Goal: Check status: Check status

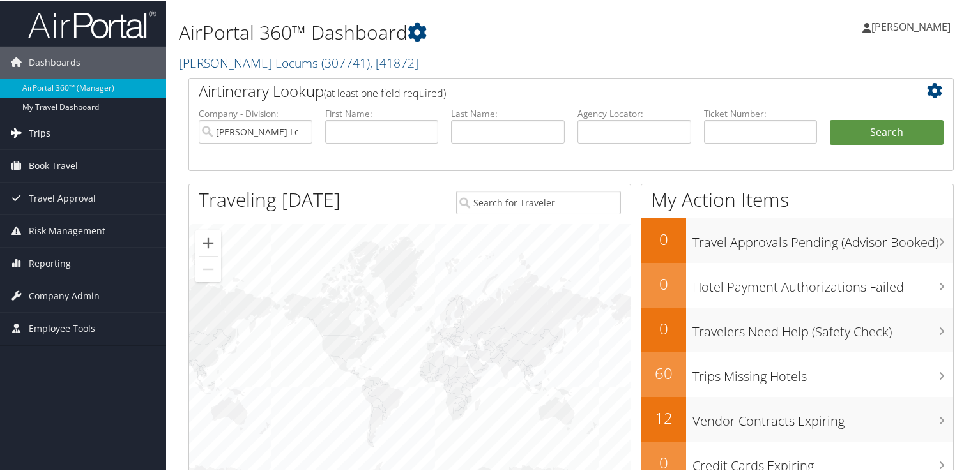
click at [74, 134] on link "Trips" at bounding box center [83, 132] width 166 height 32
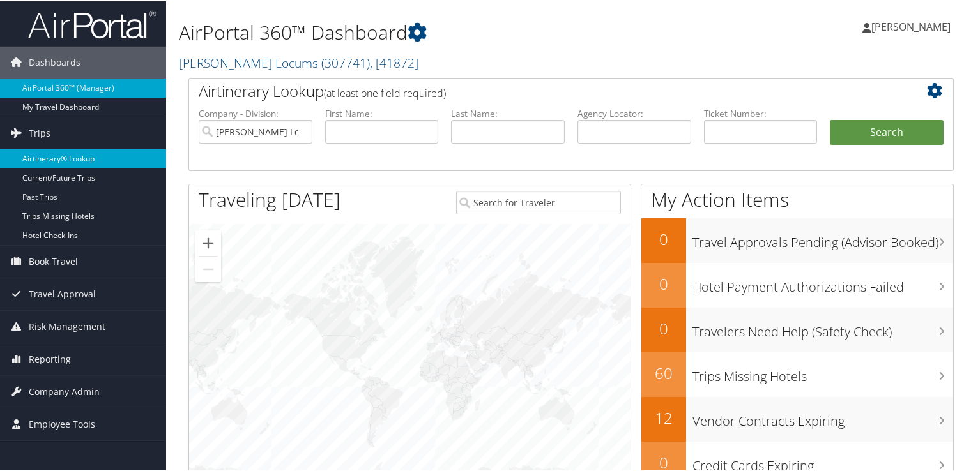
click at [91, 157] on link "Airtinerary® Lookup" at bounding box center [83, 157] width 166 height 19
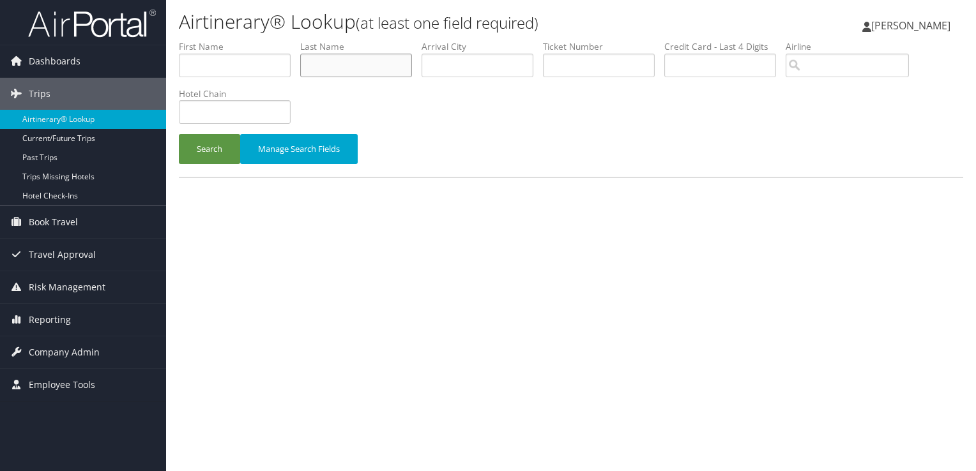
click at [345, 63] on input "text" at bounding box center [356, 66] width 112 height 24
click at [179, 134] on button "Search" at bounding box center [209, 149] width 61 height 30
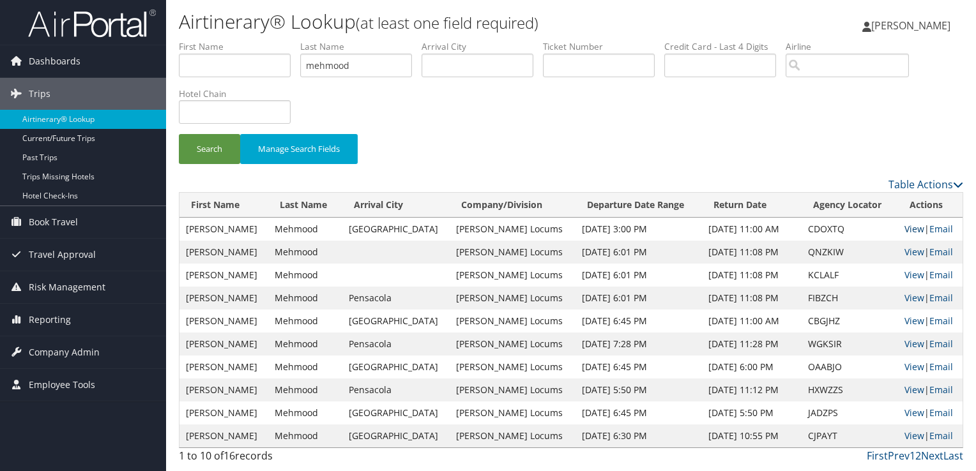
click at [910, 230] on link "View" at bounding box center [915, 229] width 20 height 12
click at [331, 59] on input "mehmood" at bounding box center [356, 66] width 112 height 24
click at [179, 134] on button "Search" at bounding box center [209, 149] width 61 height 30
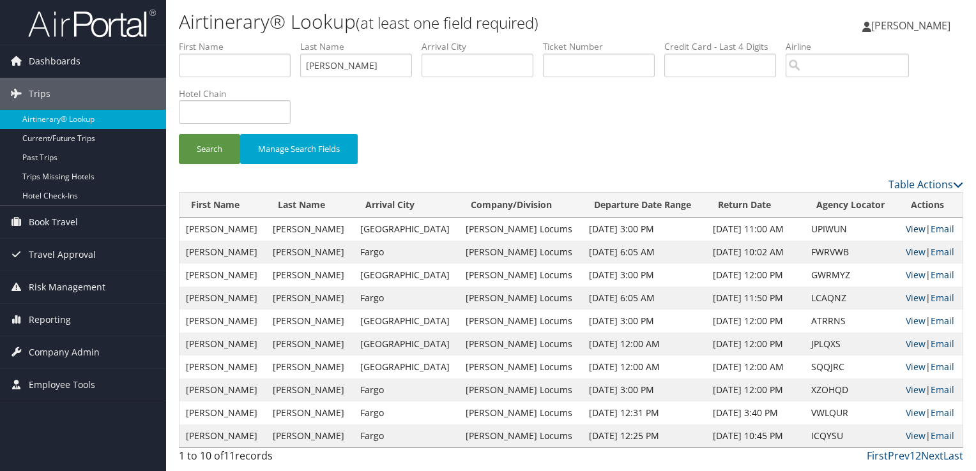
click at [906, 227] on link "View" at bounding box center [916, 229] width 20 height 12
click at [906, 226] on link "View" at bounding box center [916, 229] width 20 height 12
click at [337, 65] on input "vaughan" at bounding box center [356, 66] width 112 height 24
click at [179, 134] on button "Search" at bounding box center [209, 149] width 61 height 30
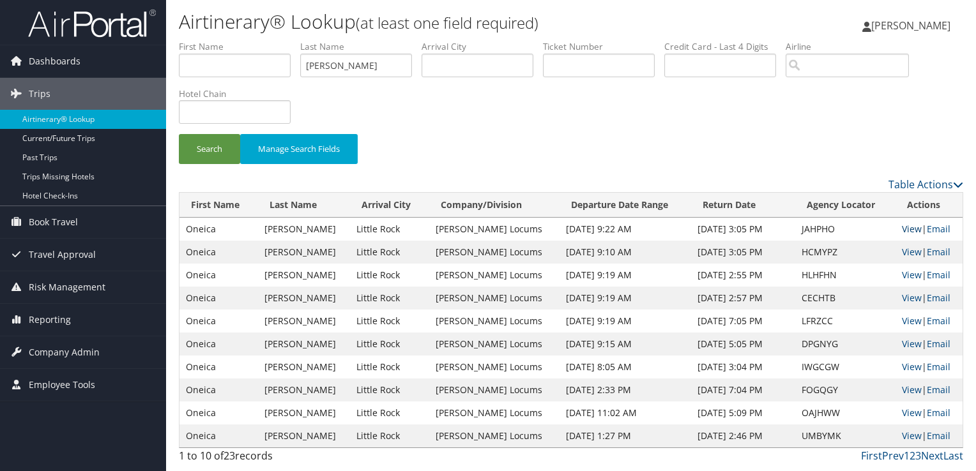
click at [911, 230] on link "View" at bounding box center [912, 229] width 20 height 12
click at [323, 52] on label "Last Name" at bounding box center [360, 46] width 121 height 13
click at [326, 68] on input "POOLE" at bounding box center [356, 66] width 112 height 24
click at [179, 134] on button "Search" at bounding box center [209, 149] width 61 height 30
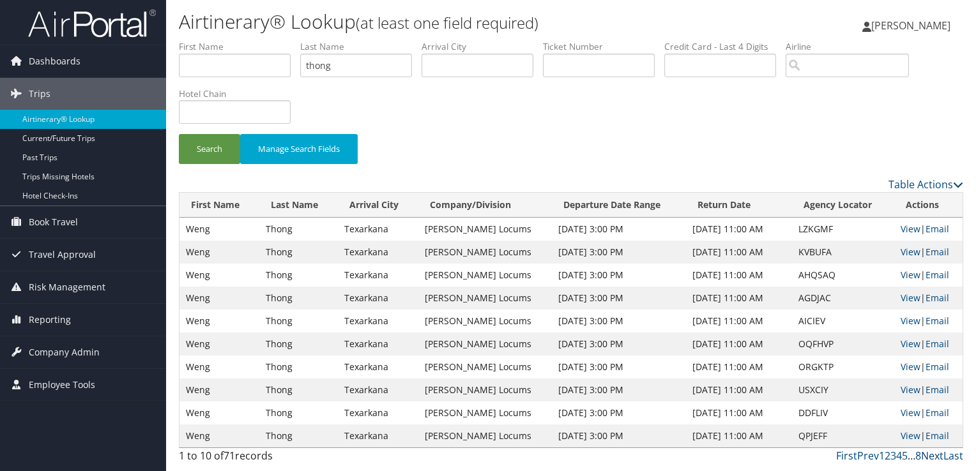
click at [936, 455] on link "Next" at bounding box center [932, 456] width 22 height 14
click at [912, 252] on link "View" at bounding box center [911, 252] width 20 height 12
click at [843, 454] on link "First" at bounding box center [846, 456] width 21 height 14
click at [322, 64] on input "thong" at bounding box center [356, 66] width 112 height 24
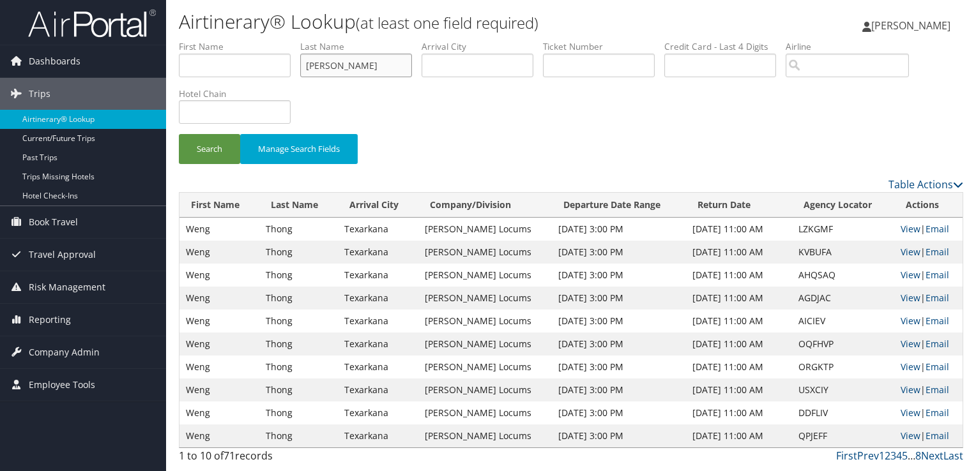
click at [179, 134] on button "Search" at bounding box center [209, 149] width 61 height 30
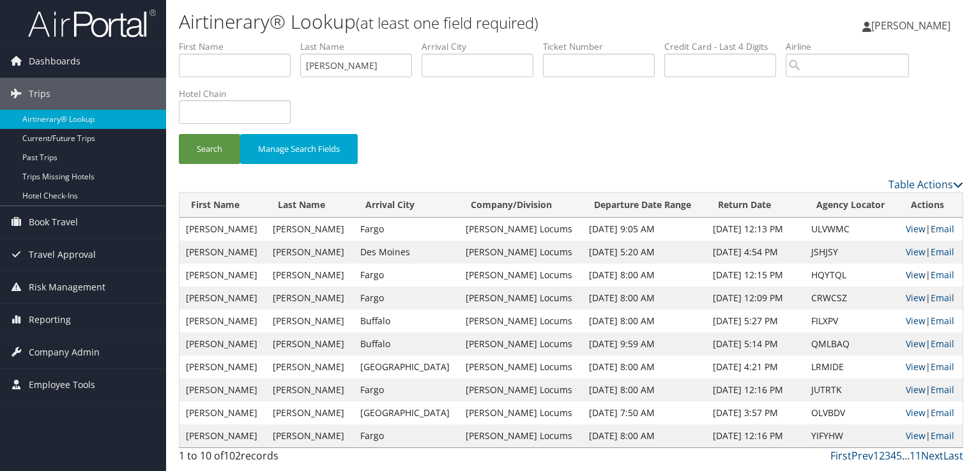
click at [913, 272] on link "View" at bounding box center [916, 275] width 20 height 12
click at [320, 66] on input "flaherty" at bounding box center [356, 66] width 112 height 24
click at [179, 134] on button "Search" at bounding box center [209, 149] width 61 height 30
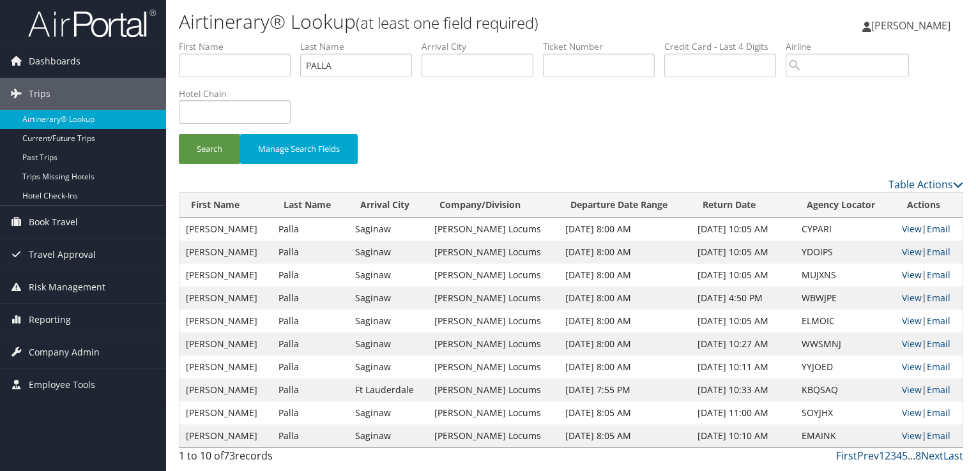
click at [907, 271] on link "View" at bounding box center [912, 275] width 20 height 12
drag, startPoint x: 352, startPoint y: 73, endPoint x: 270, endPoint y: 64, distance: 82.9
click at [270, 40] on ul "First Name Last Name PALLA Departure City Arrival City Company/Division Airport…" at bounding box center [571, 40] width 784 height 0
click at [179, 134] on button "Search" at bounding box center [209, 149] width 61 height 30
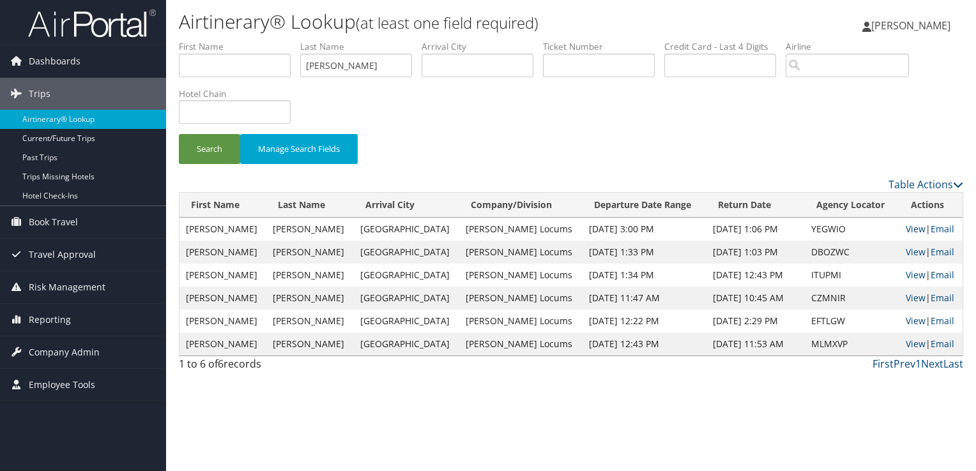
click at [912, 227] on link "View" at bounding box center [916, 229] width 20 height 12
click at [326, 63] on input "DALY" at bounding box center [356, 66] width 112 height 24
click at [179, 134] on button "Search" at bounding box center [209, 149] width 61 height 30
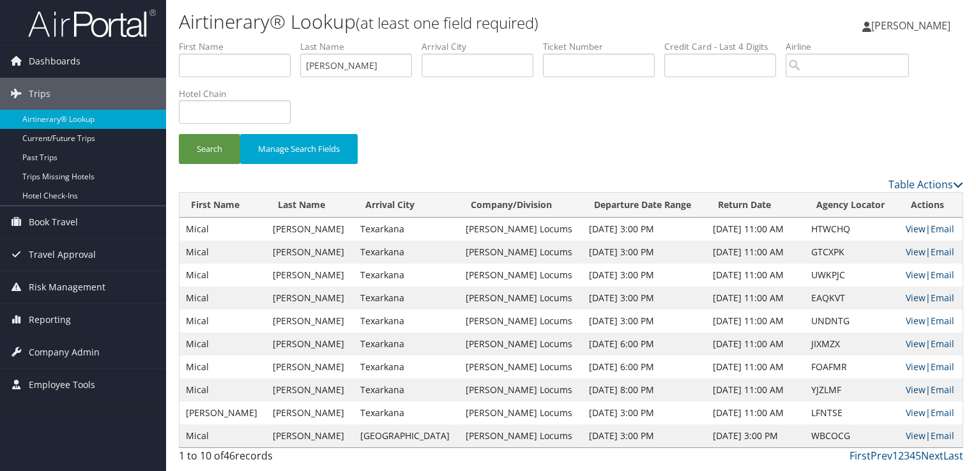
click at [910, 224] on link "View" at bounding box center [916, 229] width 20 height 12
click at [328, 67] on input "duvall" at bounding box center [356, 66] width 112 height 24
click at [179, 134] on button "Search" at bounding box center [209, 149] width 61 height 30
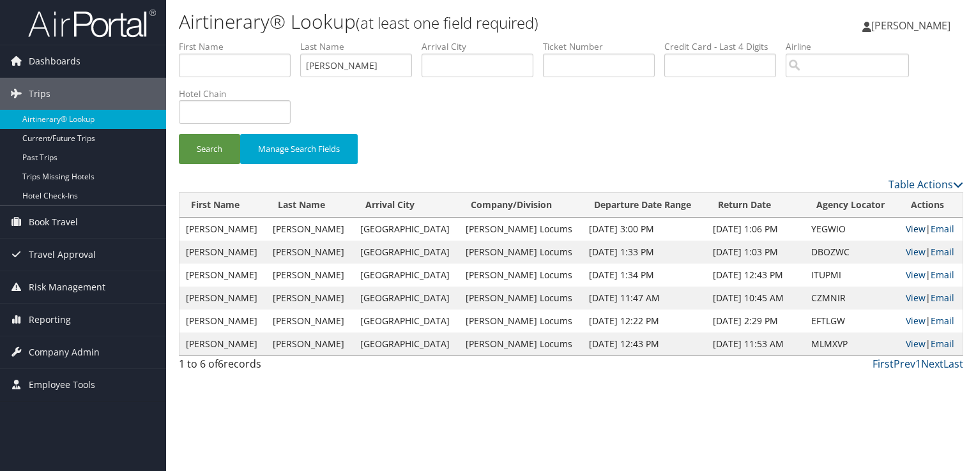
click at [907, 225] on link "View" at bounding box center [916, 229] width 20 height 12
click at [321, 63] on input "daly" at bounding box center [356, 66] width 112 height 24
click at [179, 134] on button "Search" at bounding box center [209, 149] width 61 height 30
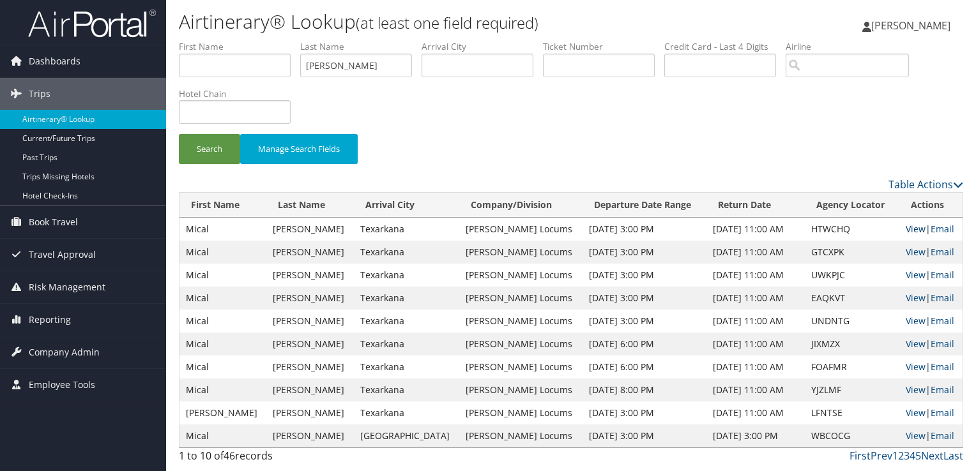
click at [910, 225] on link "View" at bounding box center [916, 229] width 20 height 12
click at [333, 68] on input "DUVALL" at bounding box center [356, 66] width 112 height 24
type input "Baveja"
click at [179, 134] on button "Search" at bounding box center [209, 149] width 61 height 30
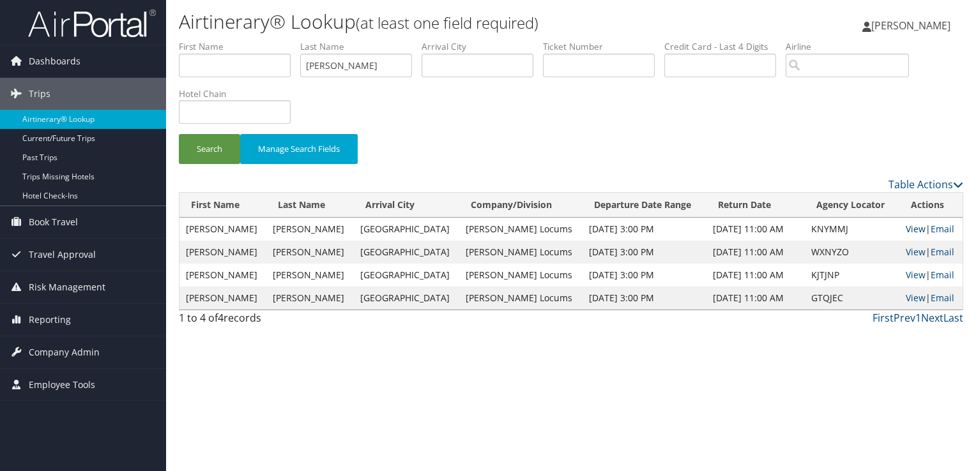
click at [906, 227] on link "View" at bounding box center [916, 229] width 20 height 12
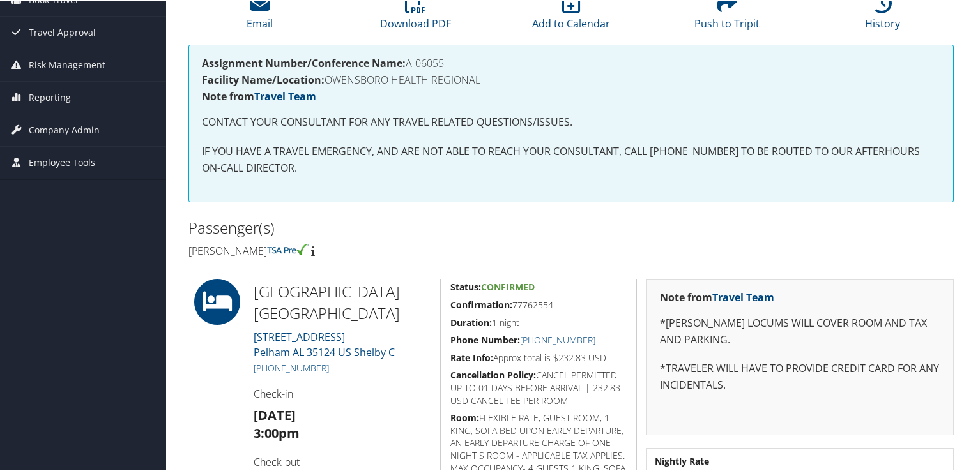
scroll to position [256, 0]
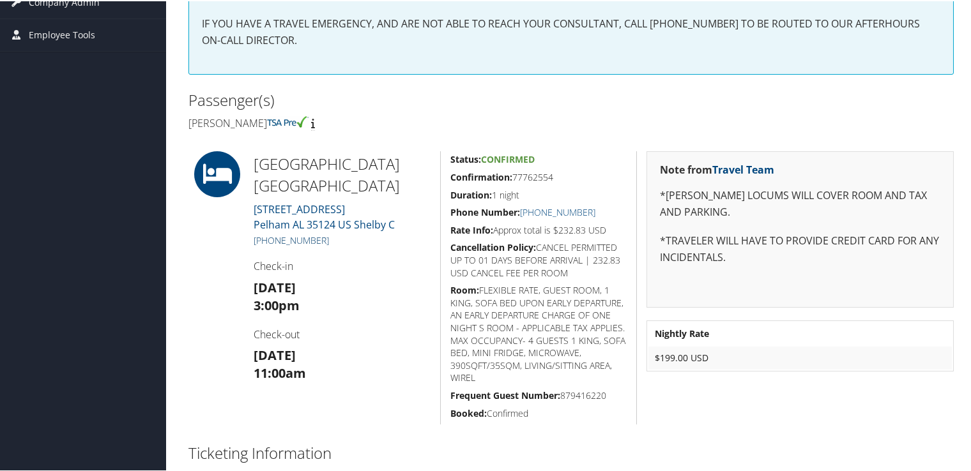
click at [309, 239] on link "+1 (205) 987-9879" at bounding box center [291, 239] width 75 height 12
click at [406, 80] on div "Assignment Number/Conference Name: A-06055 Facility Name/Location: OWENSBORO HE…" at bounding box center [571, 1] width 784 height 171
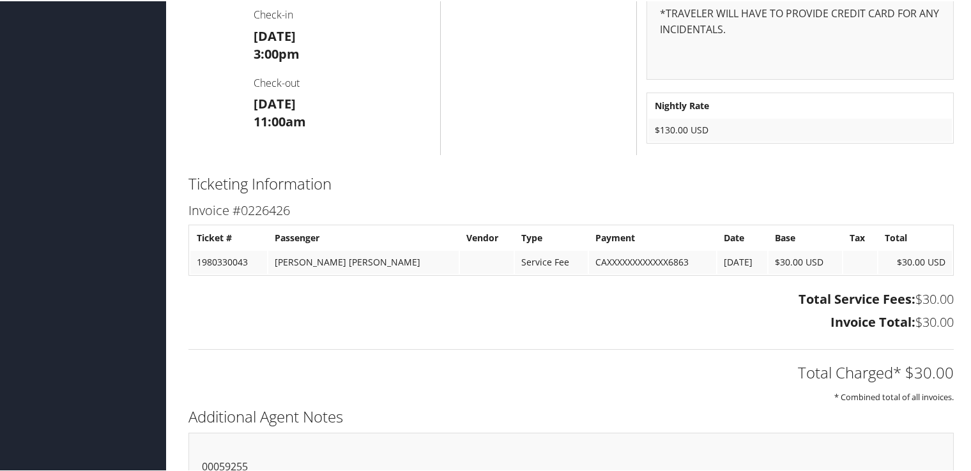
scroll to position [972, 0]
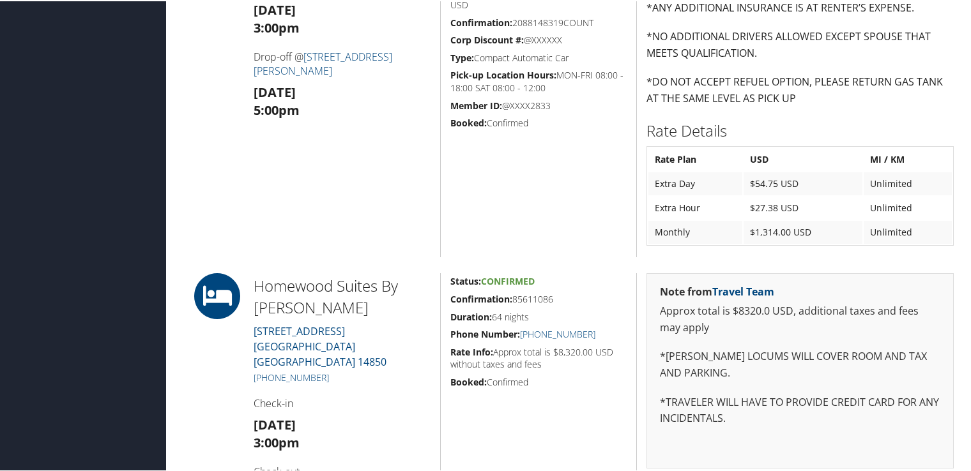
scroll to position [703, 0]
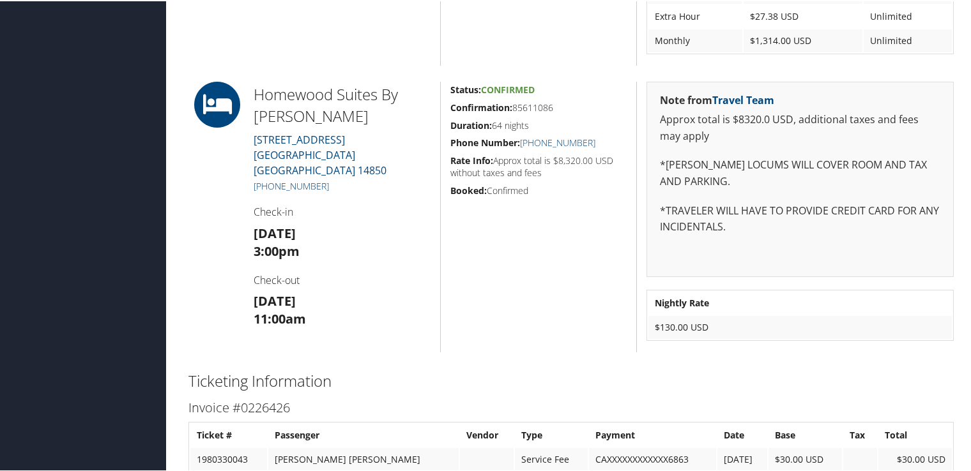
click at [289, 179] on link "[PHONE_NUMBER]" at bounding box center [291, 185] width 75 height 12
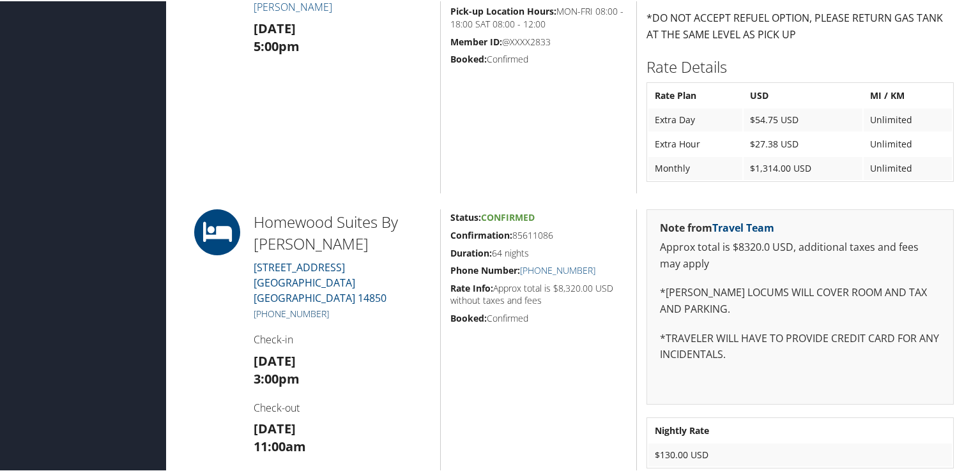
scroll to position [639, 0]
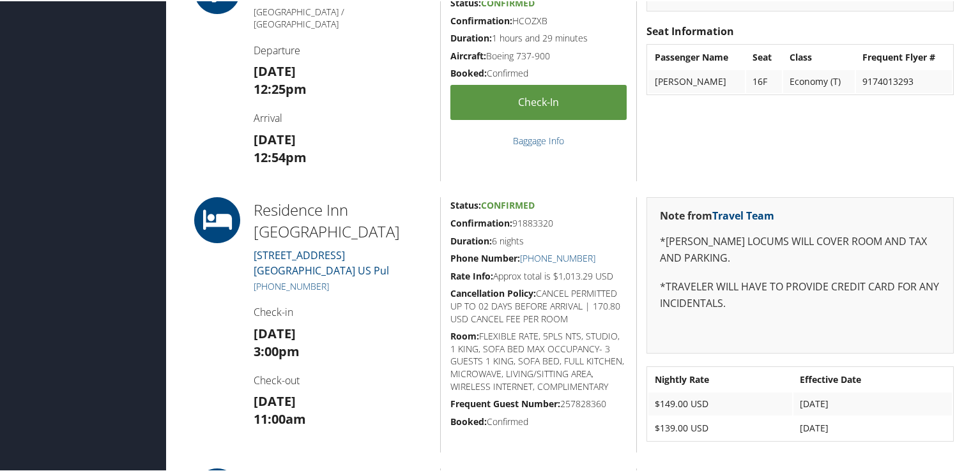
scroll to position [767, 0]
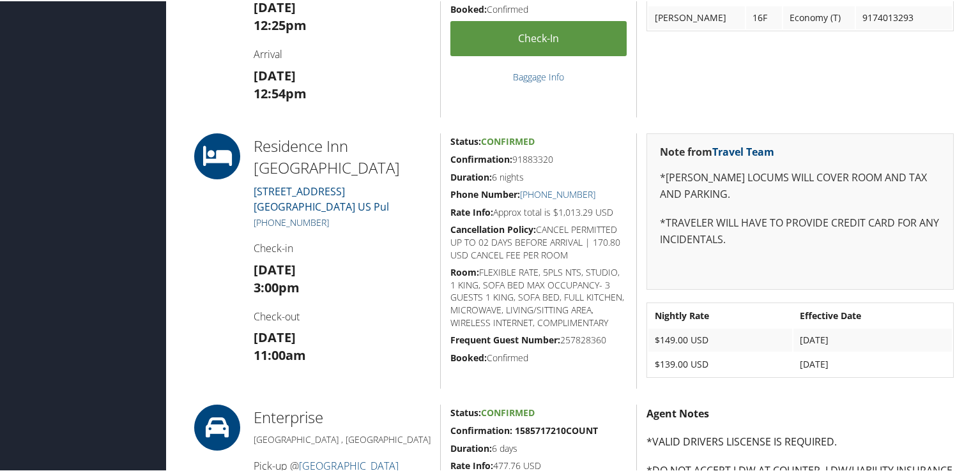
click at [275, 218] on link "+1 (501) 376-7200" at bounding box center [291, 221] width 75 height 12
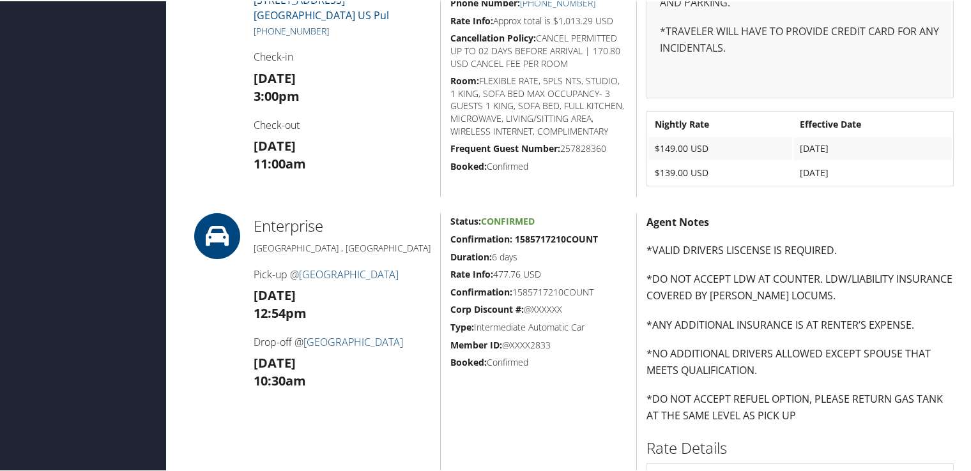
scroll to position [830, 0]
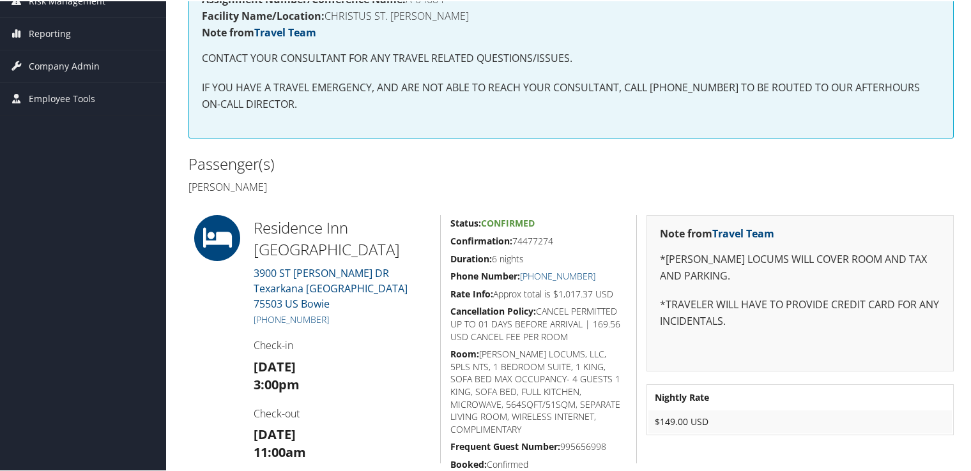
scroll to position [256, 0]
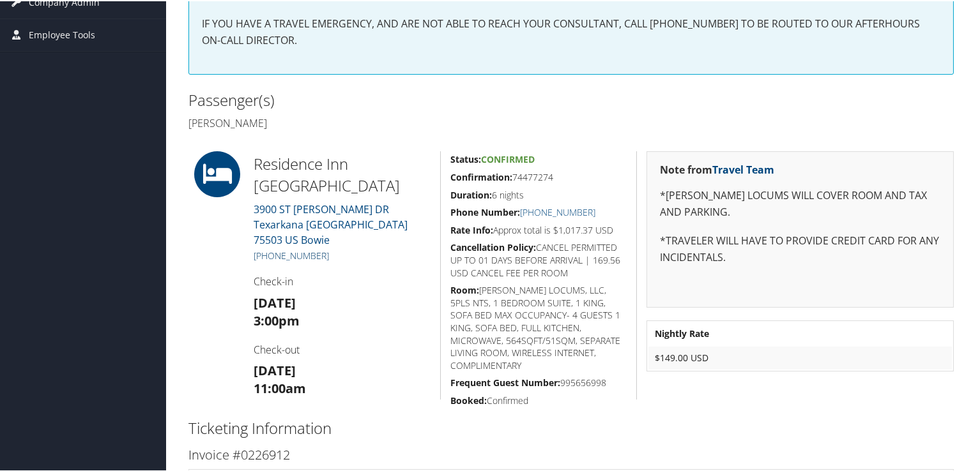
click at [302, 248] on link "[PHONE_NUMBER]" at bounding box center [291, 254] width 75 height 12
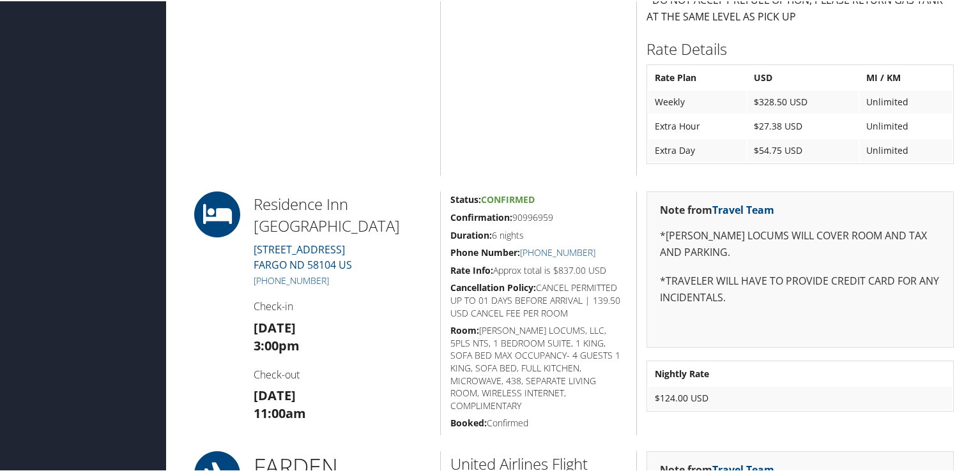
scroll to position [1150, 0]
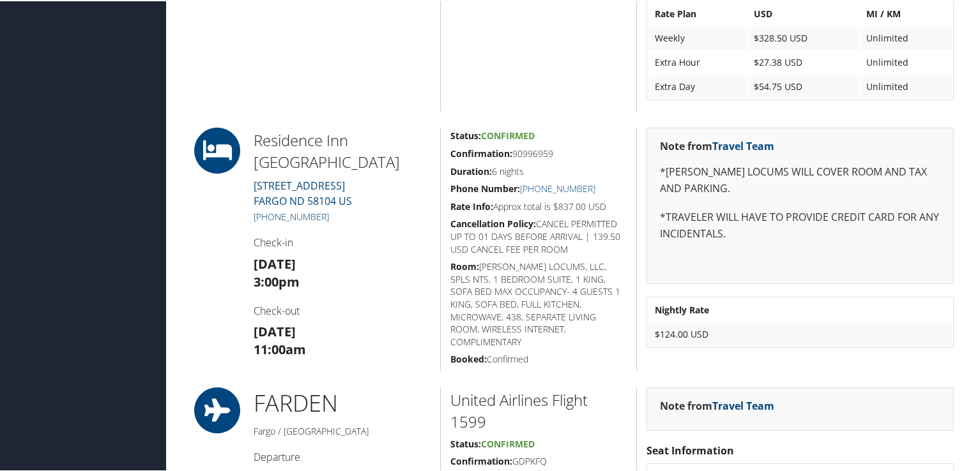
click at [307, 215] on link "[PHONE_NUMBER]" at bounding box center [291, 216] width 75 height 12
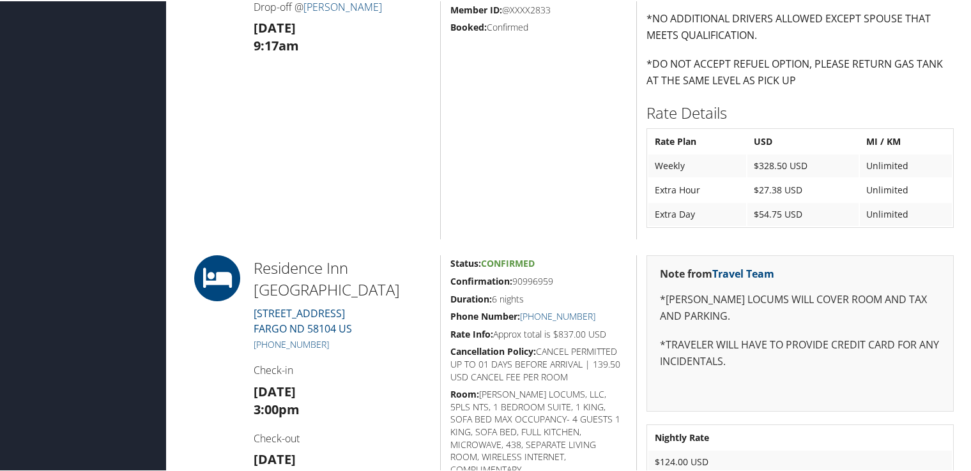
scroll to position [1086, 0]
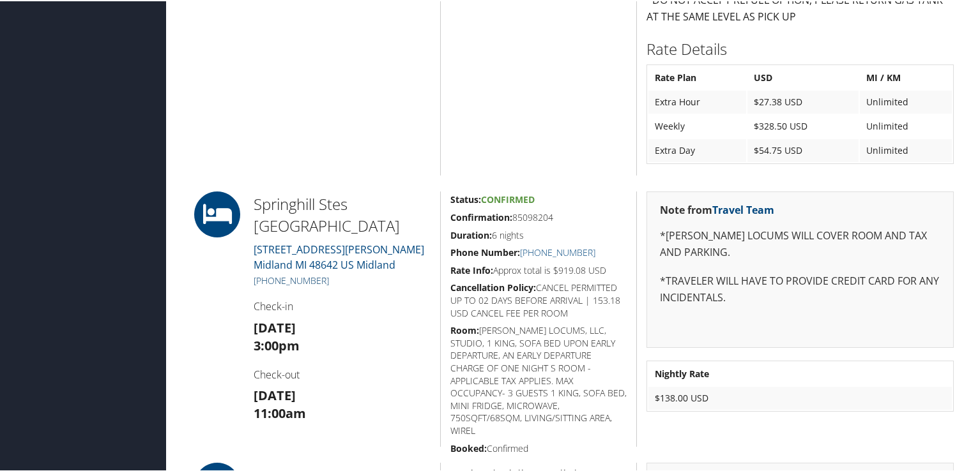
click at [304, 283] on link "[PHONE_NUMBER]" at bounding box center [291, 279] width 75 height 12
click at [296, 280] on link "+1 (989) 837-2700" at bounding box center [291, 279] width 75 height 12
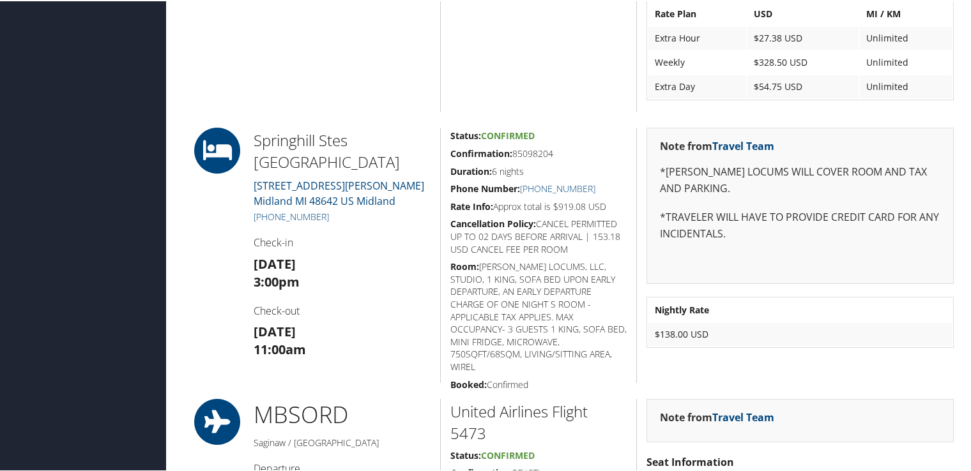
scroll to position [1214, 0]
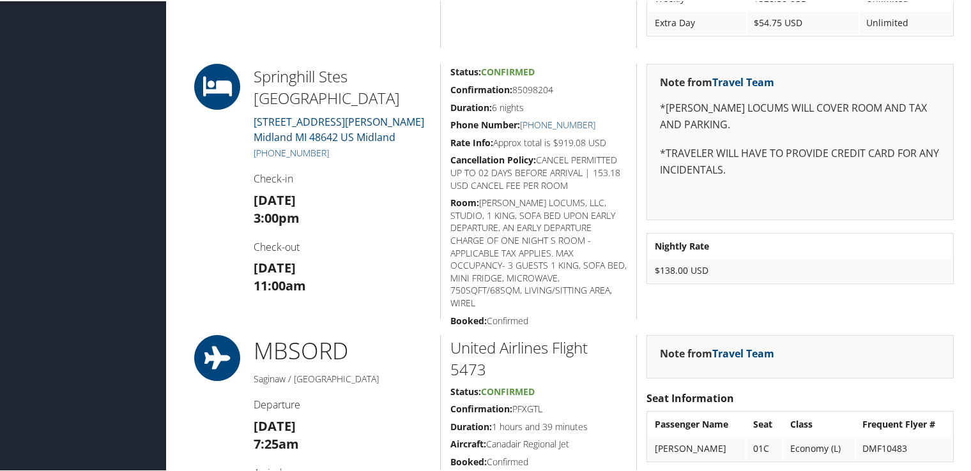
click at [770, 266] on td "$138.00 USD" at bounding box center [799, 269] width 303 height 23
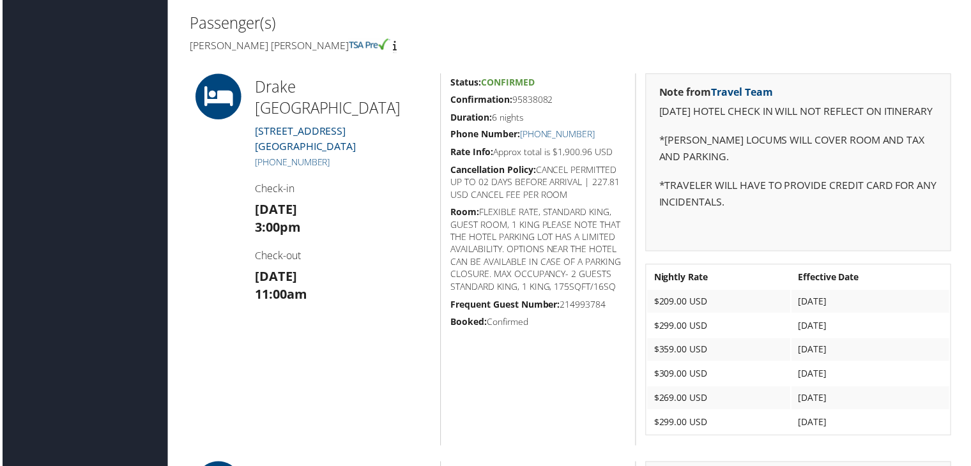
scroll to position [319, 0]
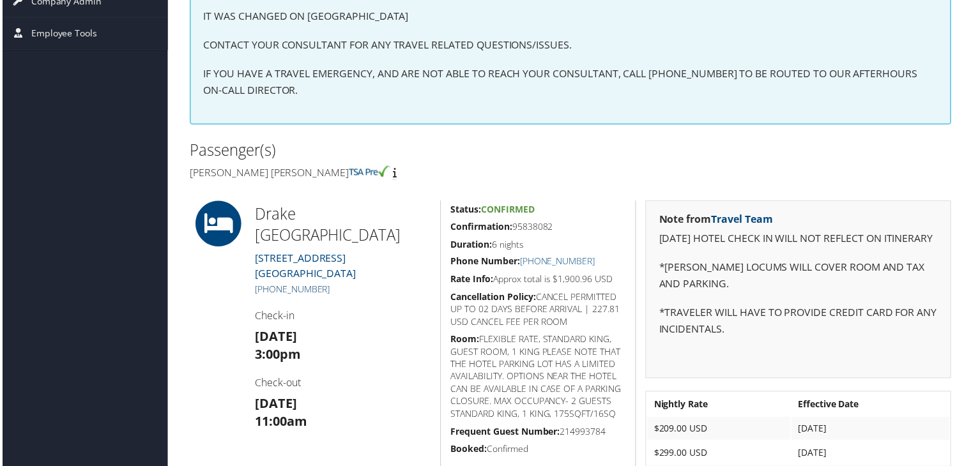
click at [299, 285] on link "[PHONE_NUMBER]" at bounding box center [291, 291] width 75 height 12
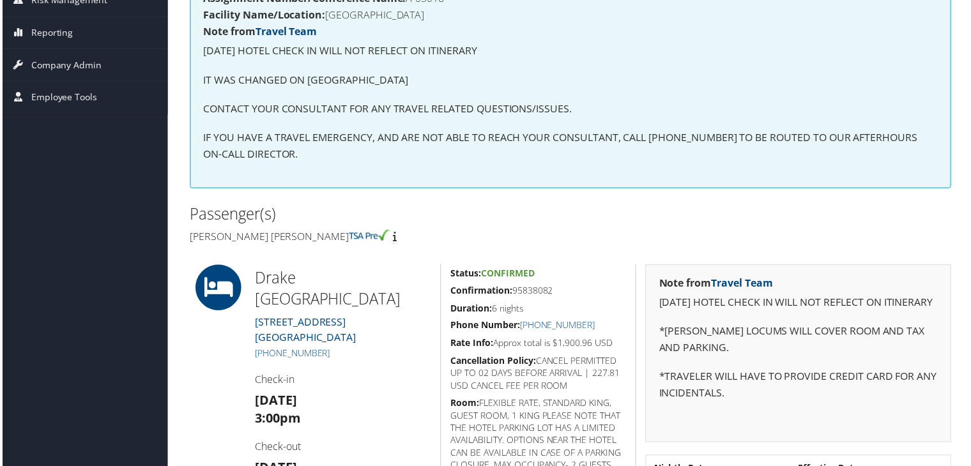
scroll to position [64, 0]
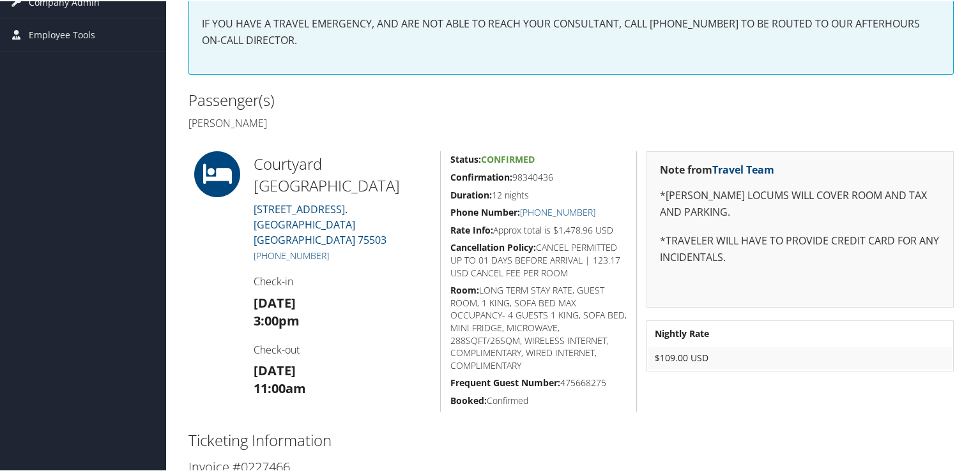
scroll to position [192, 0]
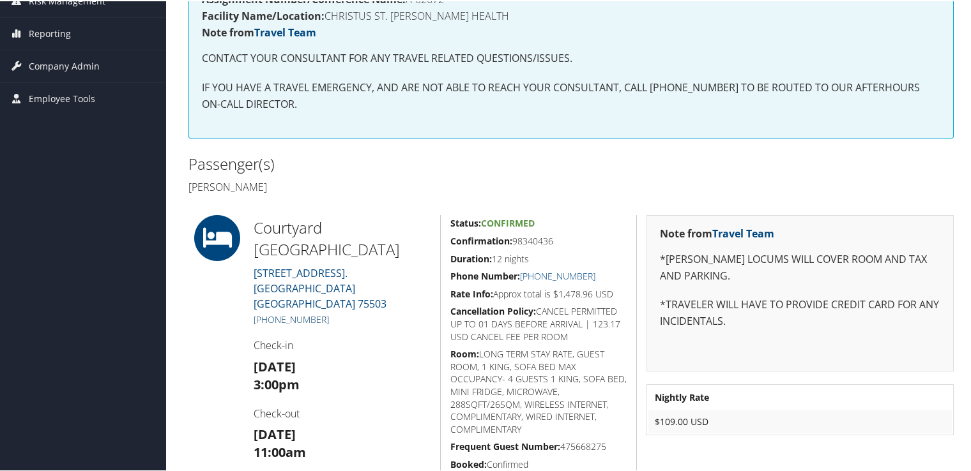
click at [311, 312] on link "[PHONE_NUMBER]" at bounding box center [291, 318] width 75 height 12
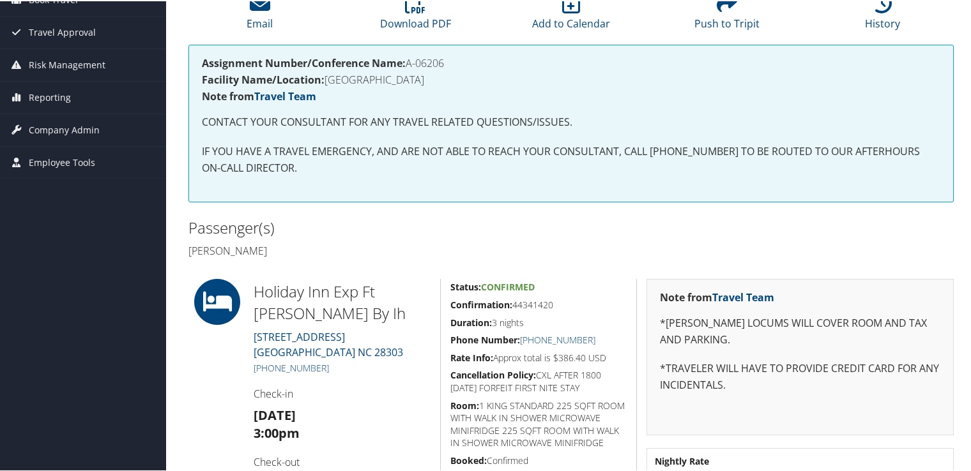
scroll to position [192, 0]
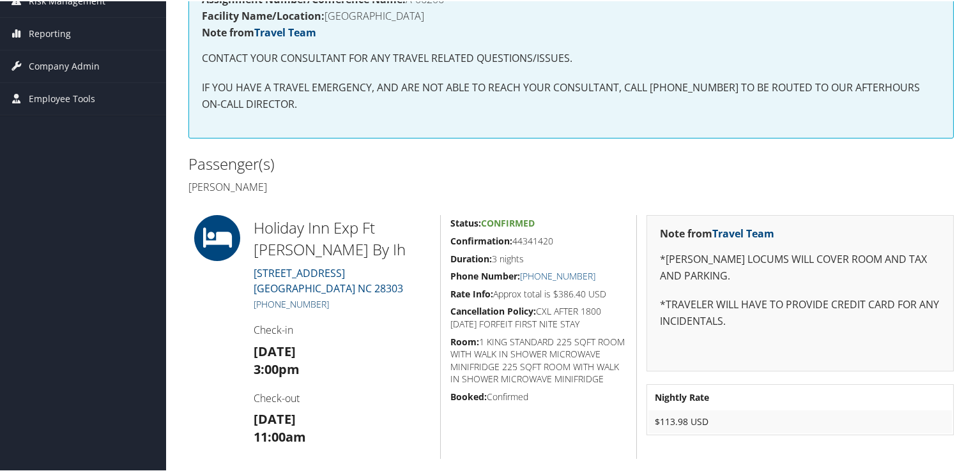
click at [304, 302] on link "[PHONE_NUMBER]" at bounding box center [291, 303] width 75 height 12
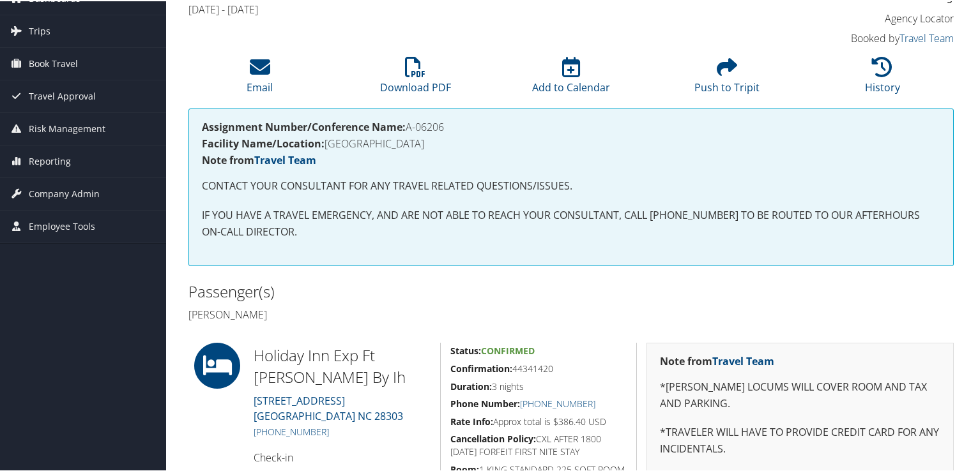
scroll to position [128, 0]
